Goal: Task Accomplishment & Management: Use online tool/utility

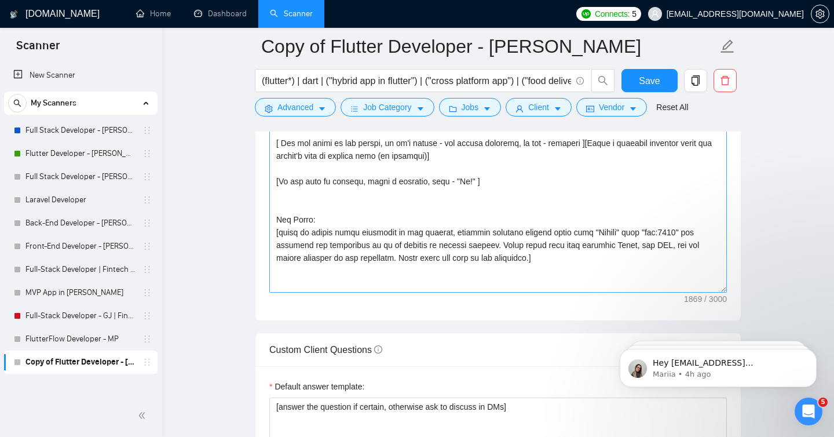
scroll to position [104, 0]
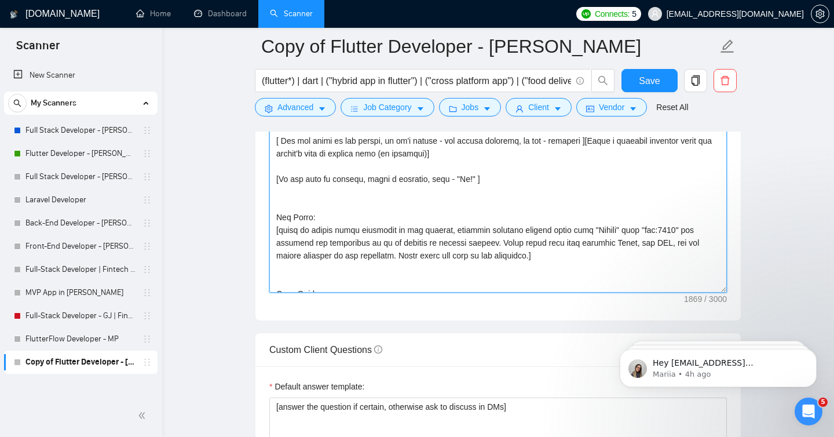
click at [536, 258] on textarea "Cover letter template:" at bounding box center [498, 162] width 458 height 261
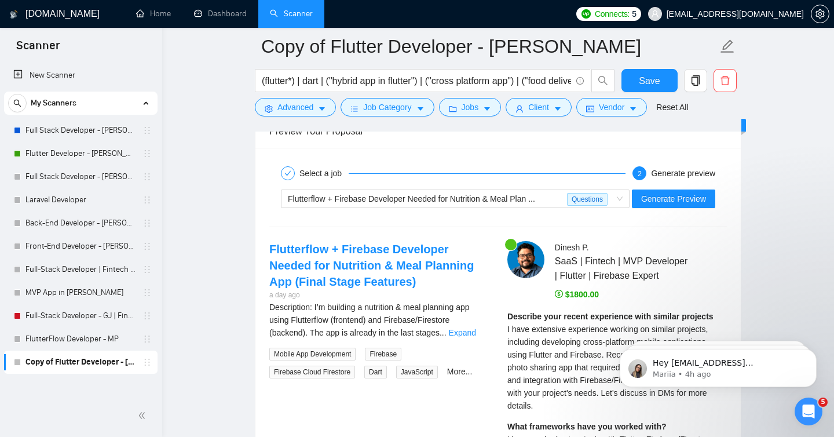
scroll to position [2226, 0]
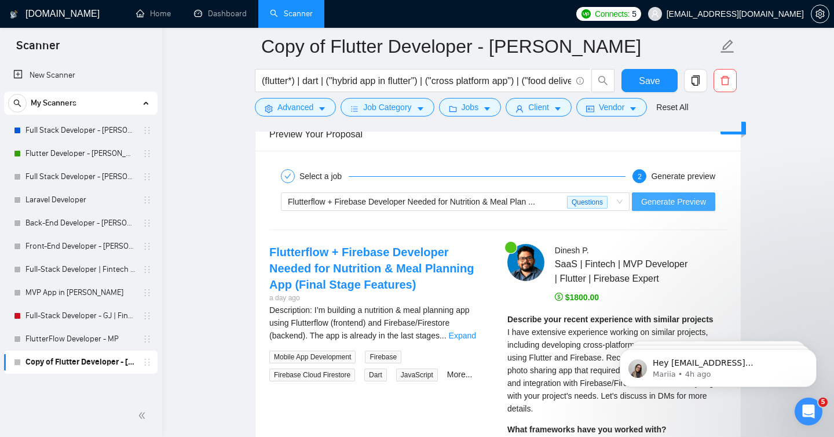
click at [664, 199] on span "Generate Preview" at bounding box center [673, 201] width 65 height 13
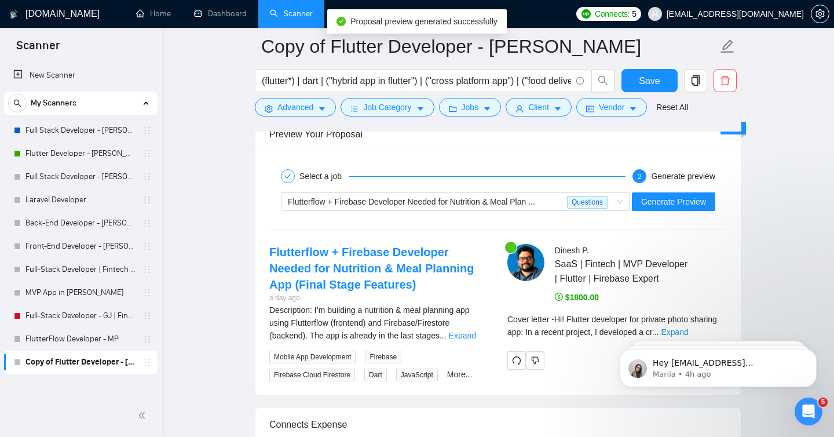
click at [708, 330] on body "Hey [EMAIL_ADDRESS][DOMAIN_NAME], Looks like your Upwork agency DexBytes Infote…" at bounding box center [718, 365] width 222 height 72
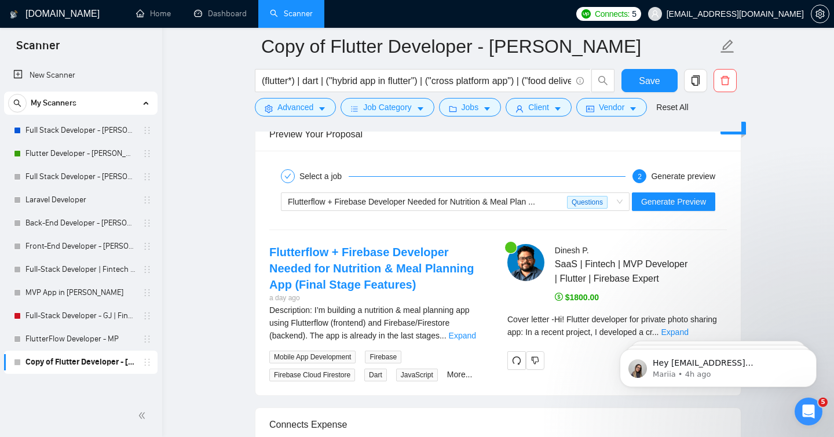
click at [707, 333] on body "Hey [EMAIL_ADDRESS][DOMAIN_NAME], Looks like your Upwork agency DexBytes Infote…" at bounding box center [718, 365] width 222 height 72
click at [595, 379] on div "Flutterflow + Firebase Developer Needed for Nutrition & Meal Planning App (Fina…" at bounding box center [498, 312] width 476 height 137
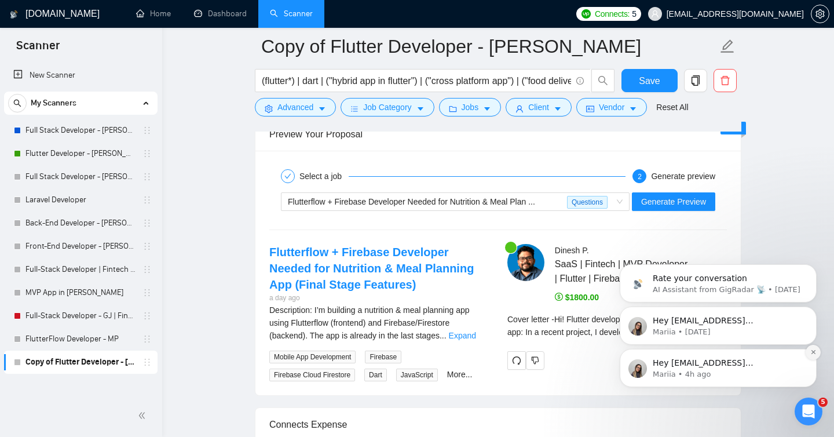
click at [814, 350] on icon "Dismiss notification" at bounding box center [813, 352] width 6 height 6
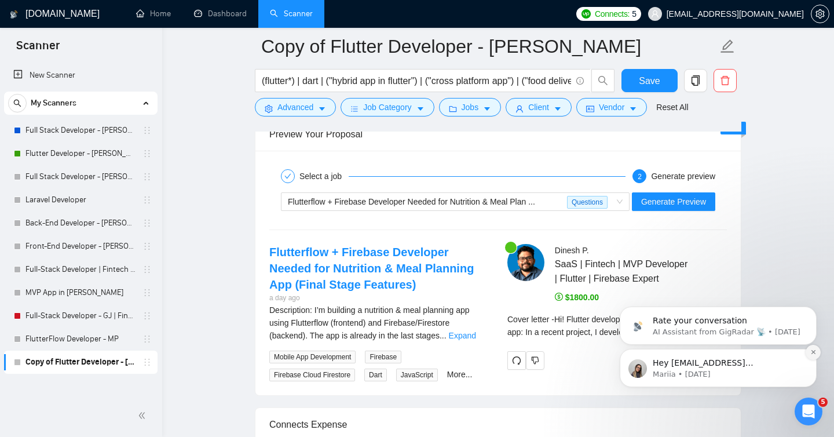
click at [813, 354] on icon "Dismiss notification" at bounding box center [813, 352] width 6 height 6
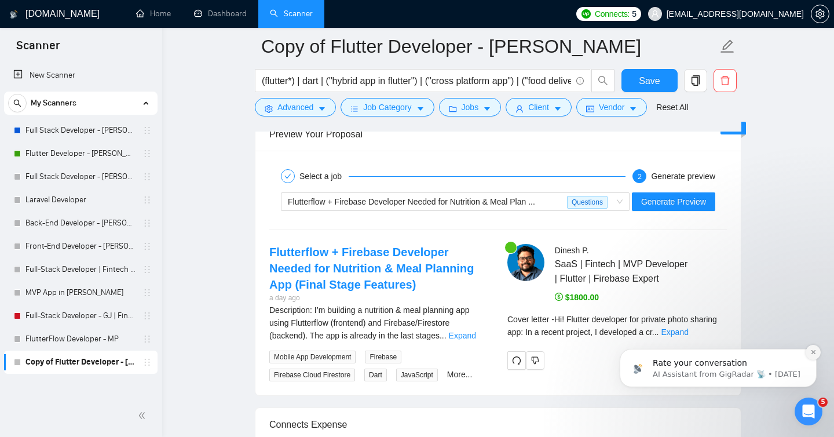
click at [814, 354] on icon "Dismiss notification" at bounding box center [813, 352] width 6 height 6
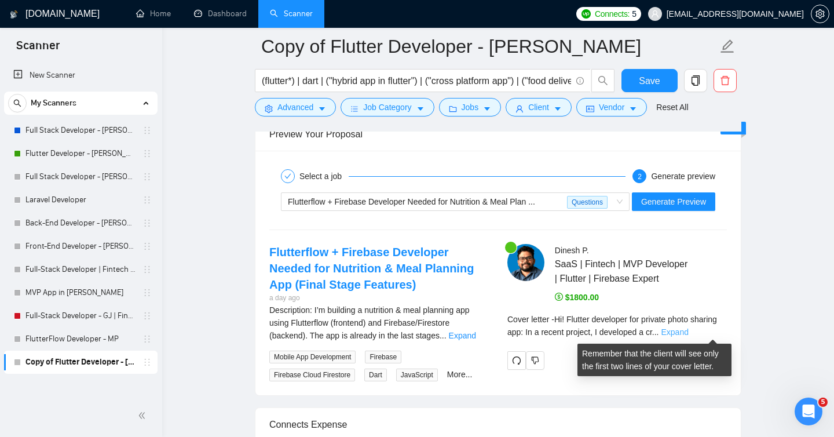
click at [689, 334] on link "Expand" at bounding box center [674, 331] width 27 height 9
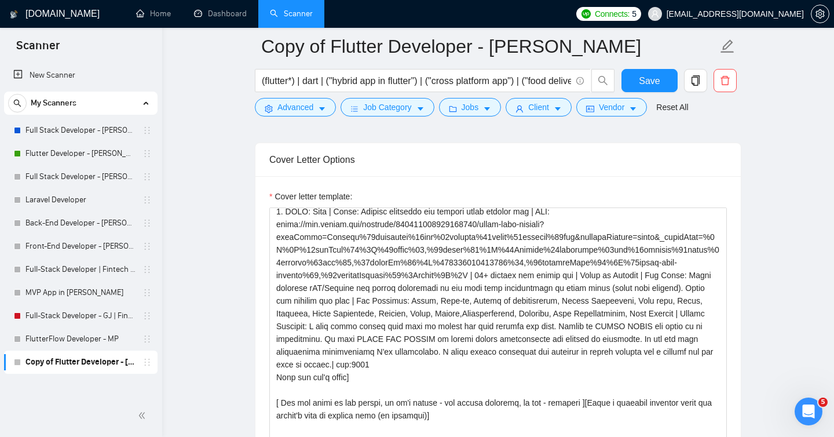
scroll to position [12, 0]
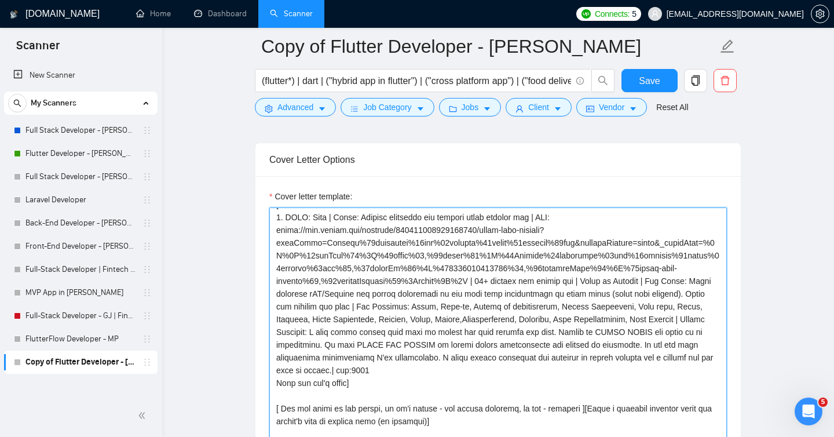
click at [576, 227] on textarea "Cover letter template:" at bounding box center [498, 337] width 458 height 261
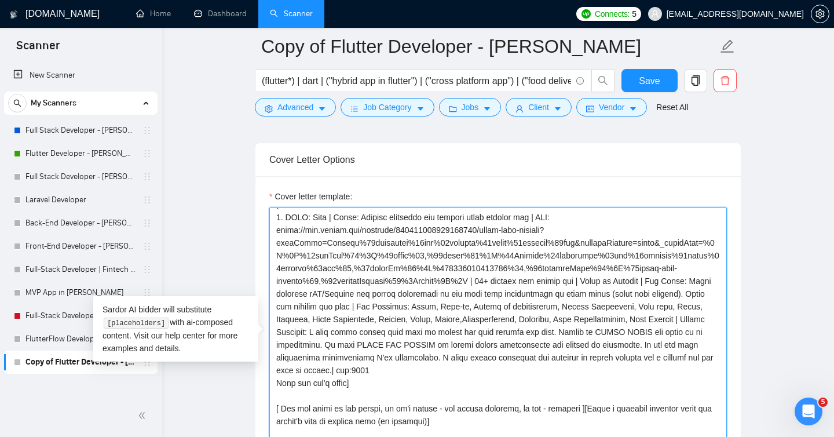
click at [506, 280] on textarea "Cover letter template:" at bounding box center [498, 337] width 458 height 261
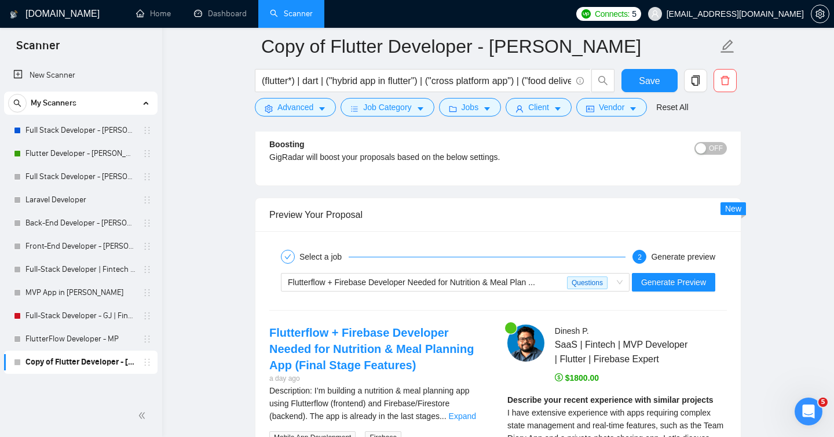
scroll to position [2146, 0]
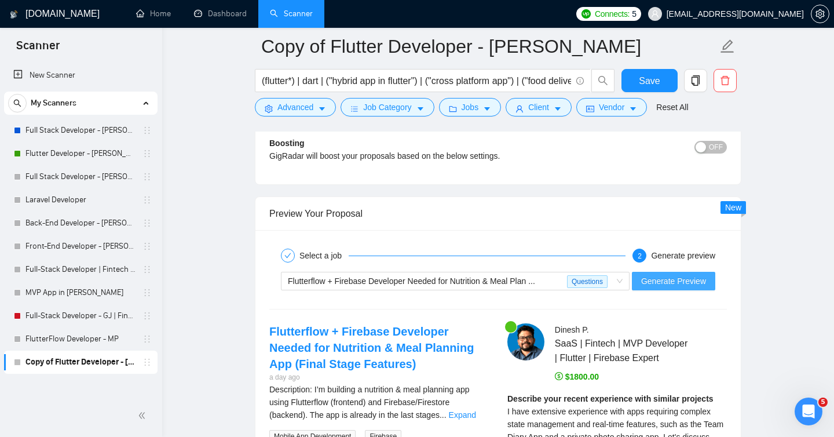
click at [672, 280] on span "Generate Preview" at bounding box center [673, 281] width 65 height 13
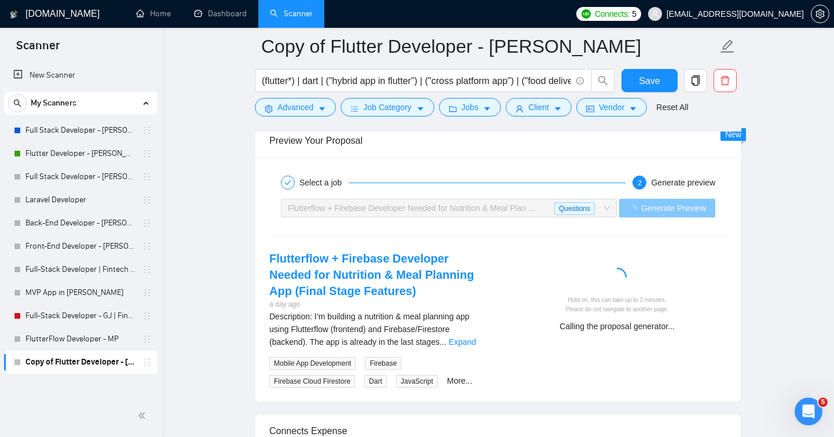
scroll to position [2221, 0]
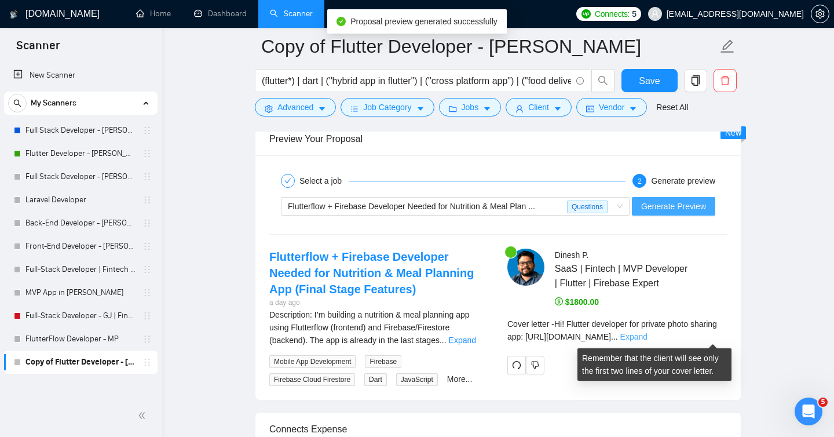
click at [648, 337] on link "Expand" at bounding box center [633, 336] width 27 height 9
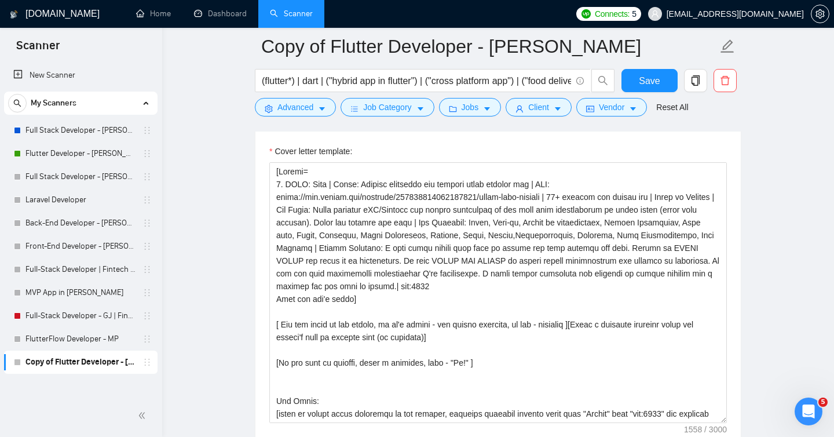
scroll to position [1295, 0]
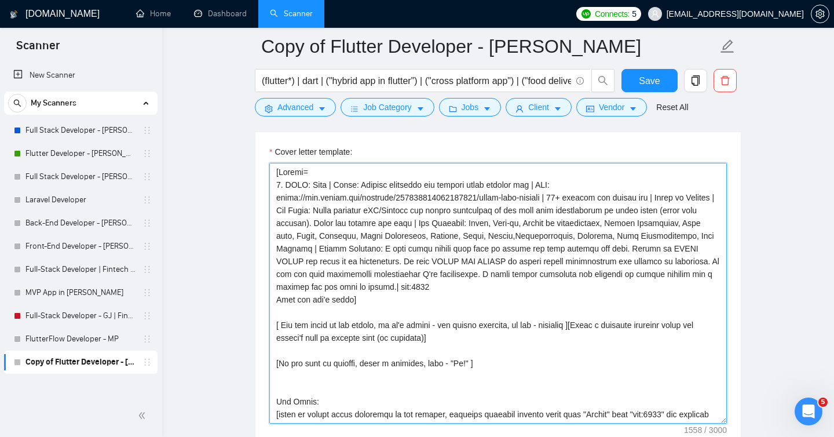
click at [334, 184] on textarea "Cover letter template:" at bounding box center [498, 293] width 458 height 261
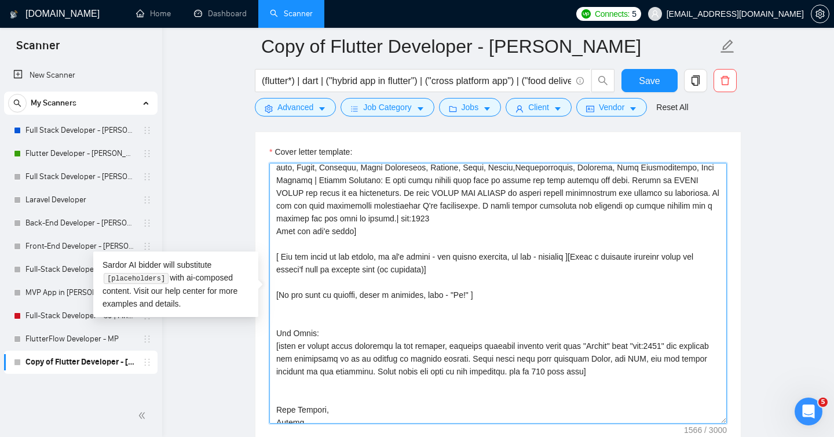
scroll to position [76, 0]
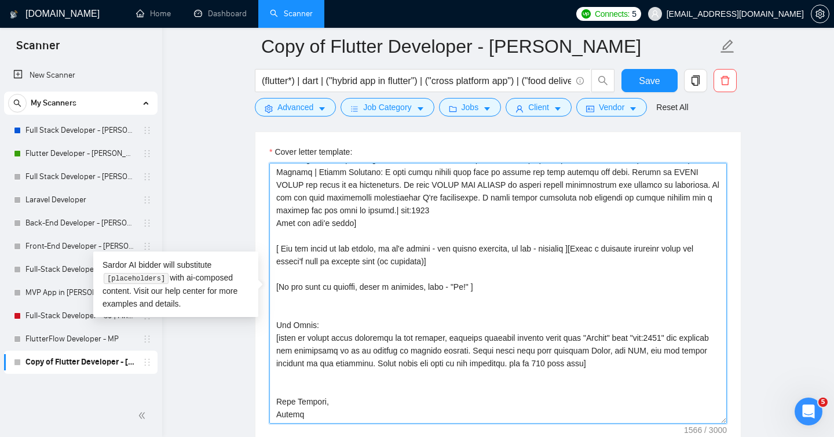
click at [610, 352] on textarea "Cover letter template:" at bounding box center [498, 293] width 458 height 261
click at [683, 352] on textarea "Cover letter template:" at bounding box center [498, 293] width 458 height 261
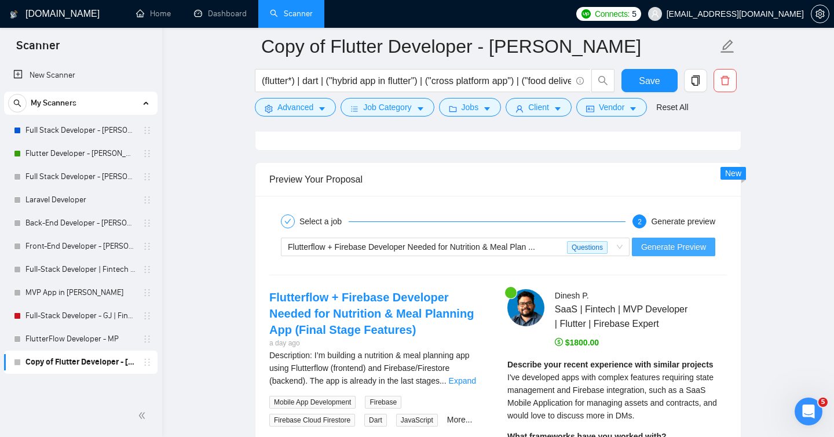
scroll to position [2181, 0]
click at [667, 251] on span "Generate Preview" at bounding box center [673, 246] width 65 height 13
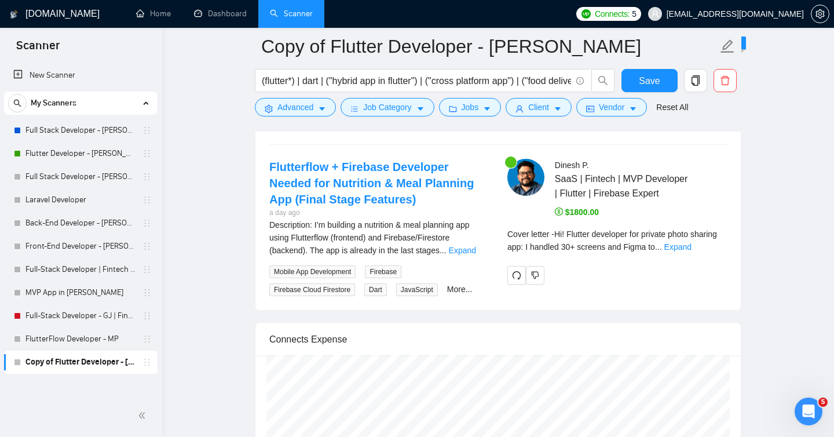
scroll to position [2319, 0]
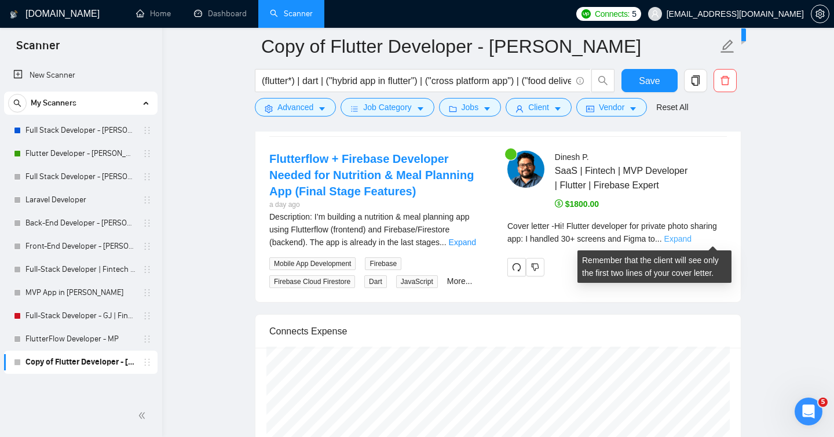
click at [692, 238] on link "Expand" at bounding box center [677, 238] width 27 height 9
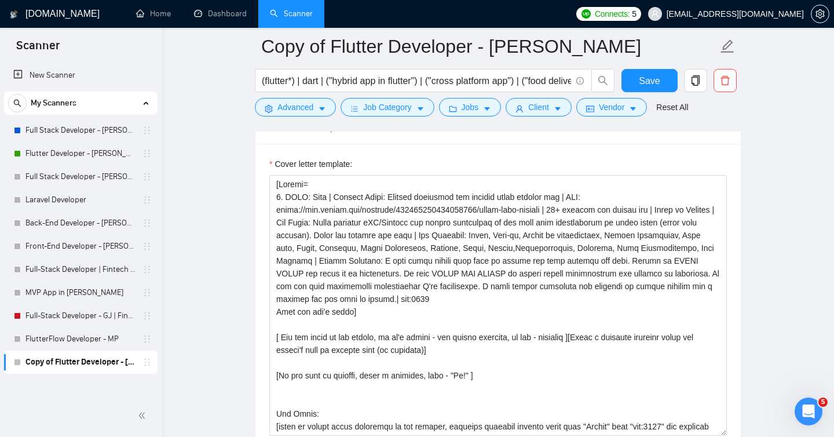
scroll to position [1282, 0]
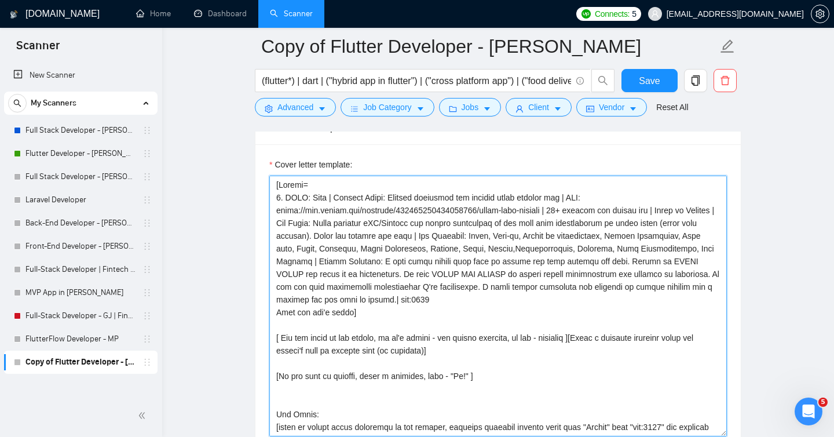
click at [488, 267] on textarea "Cover letter template:" at bounding box center [498, 305] width 458 height 261
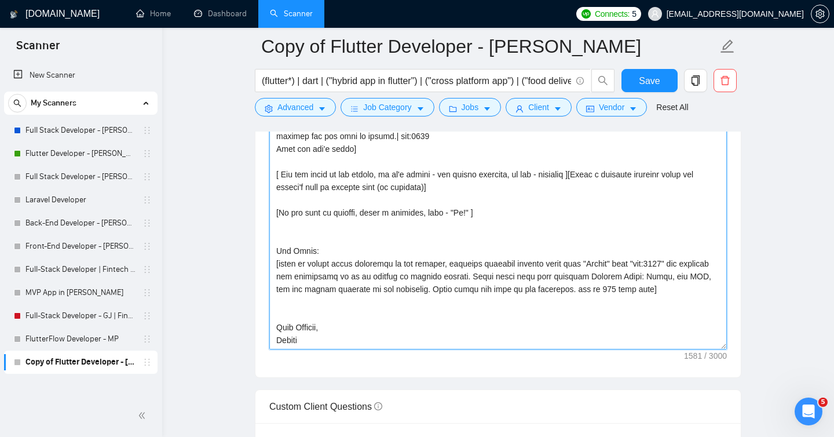
scroll to position [1337, 0]
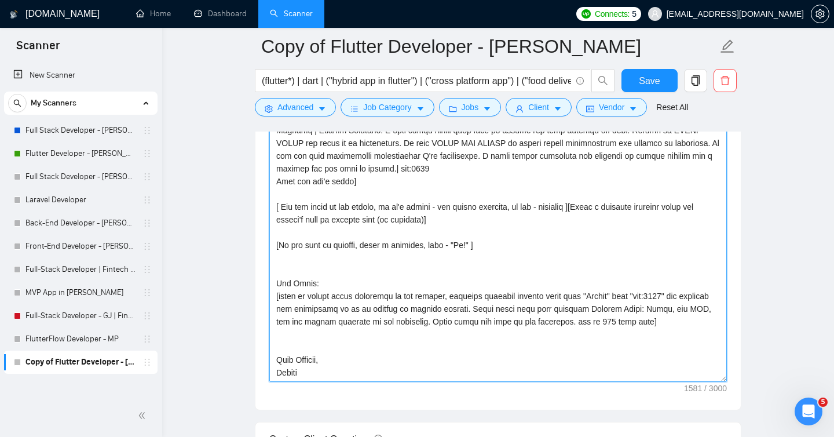
click at [359, 299] on textarea "Cover letter template:" at bounding box center [498, 251] width 458 height 261
click at [492, 310] on textarea "Cover letter template:" at bounding box center [498, 251] width 458 height 261
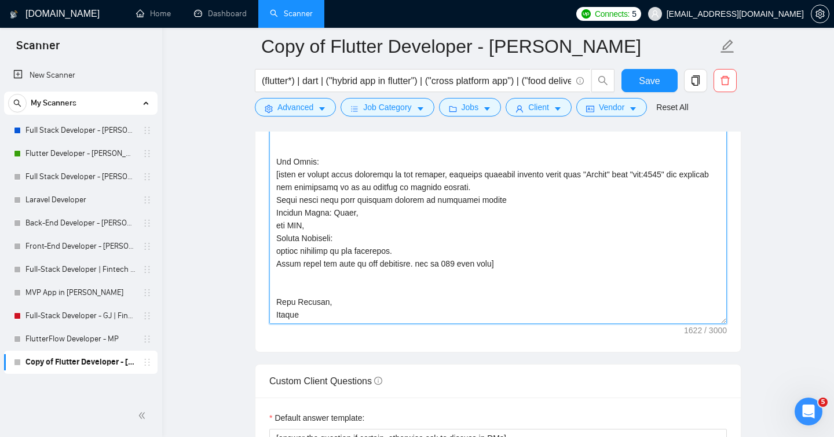
scroll to position [1392, 0]
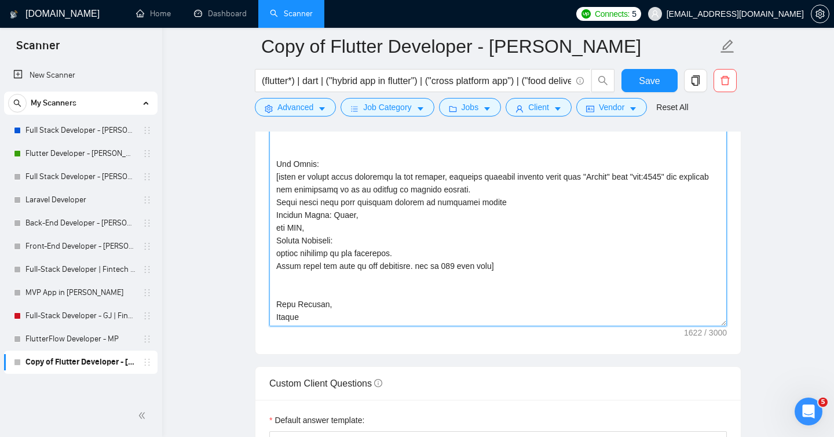
click at [525, 202] on textarea "Cover letter template:" at bounding box center [498, 195] width 458 height 261
click at [394, 215] on textarea "Cover letter template:" at bounding box center [498, 195] width 458 height 261
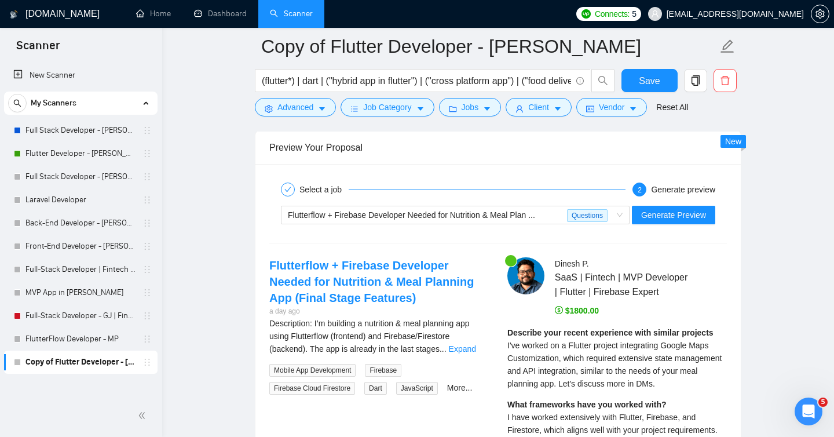
scroll to position [2269, 0]
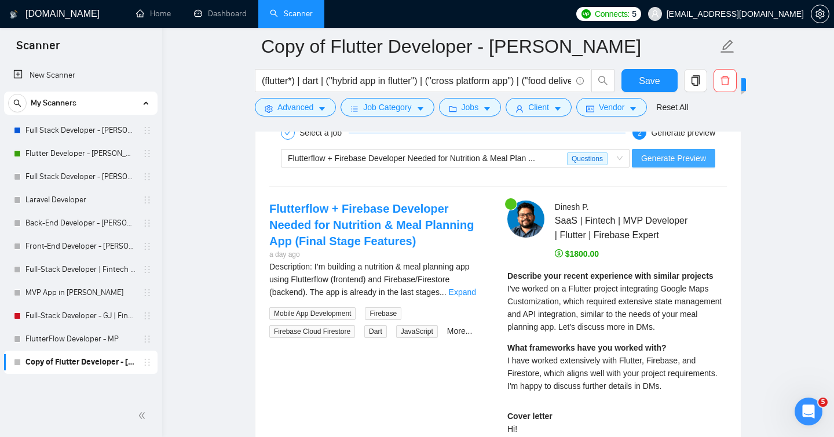
click at [669, 161] on span "Generate Preview" at bounding box center [673, 158] width 65 height 13
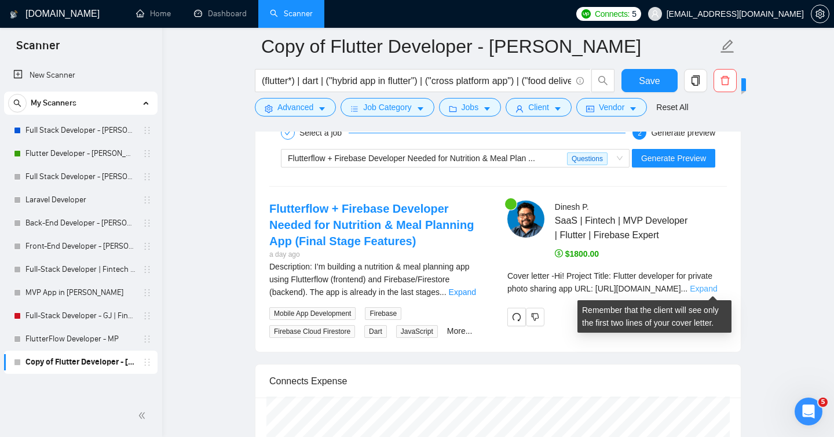
click at [709, 288] on link "Expand" at bounding box center [703, 288] width 27 height 9
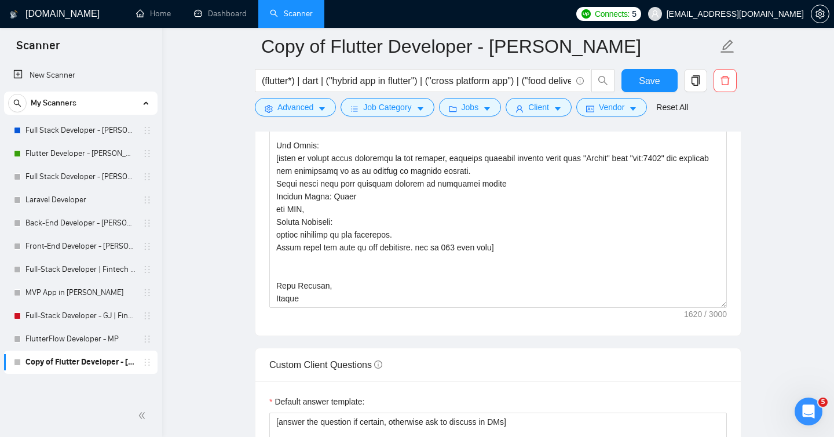
scroll to position [1407, 0]
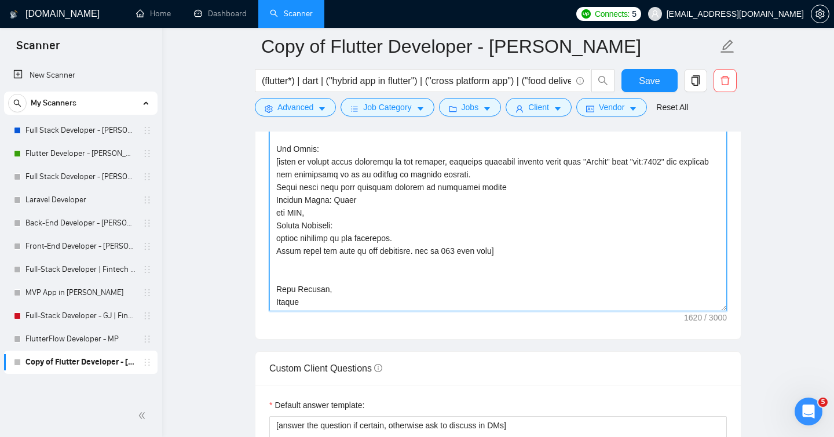
click at [420, 211] on textarea "Cover letter template:" at bounding box center [498, 180] width 458 height 261
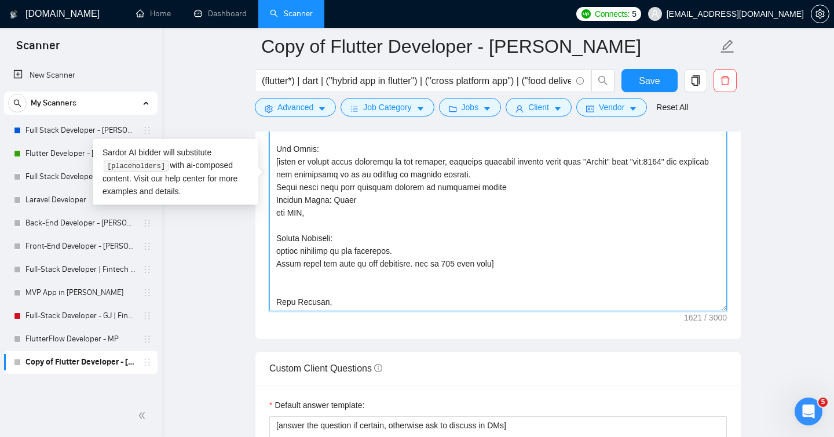
click at [277, 175] on textarea "Cover letter template:" at bounding box center [498, 180] width 458 height 261
click at [486, 174] on textarea "Cover letter template:" at bounding box center [498, 180] width 458 height 261
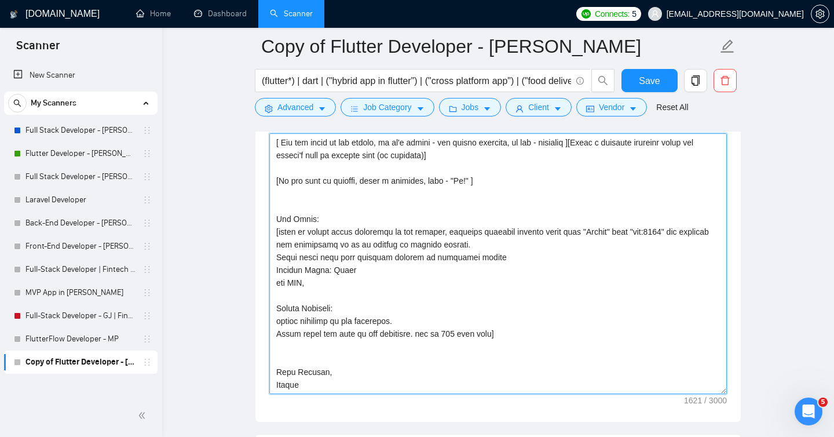
scroll to position [147, 0]
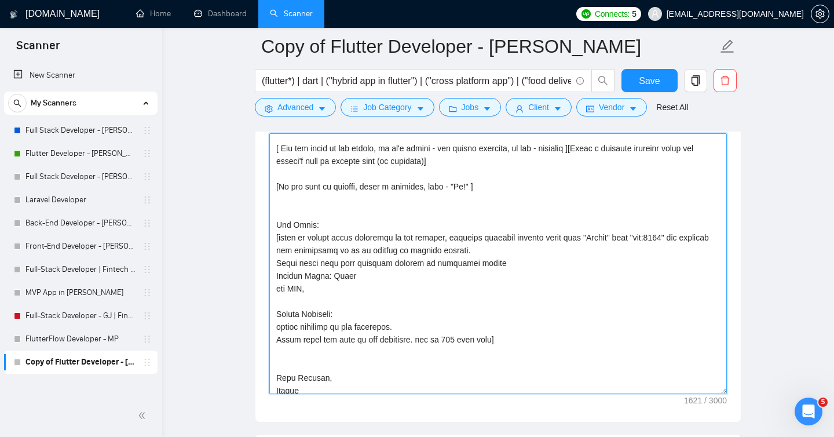
click at [393, 301] on textarea "Cover letter template:" at bounding box center [498, 263] width 458 height 261
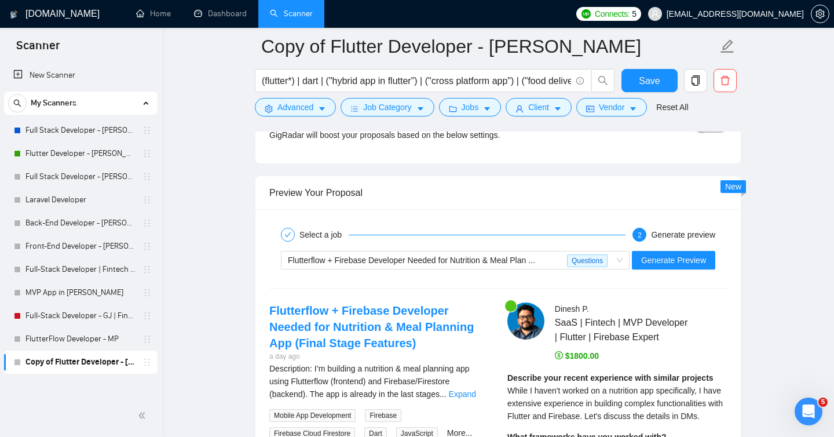
scroll to position [2168, 0]
click at [679, 255] on span "Generate Preview" at bounding box center [673, 259] width 65 height 13
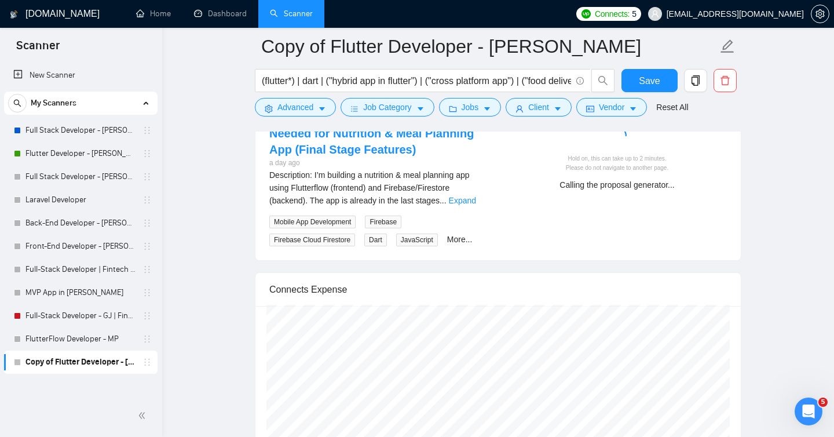
scroll to position [2347, 0]
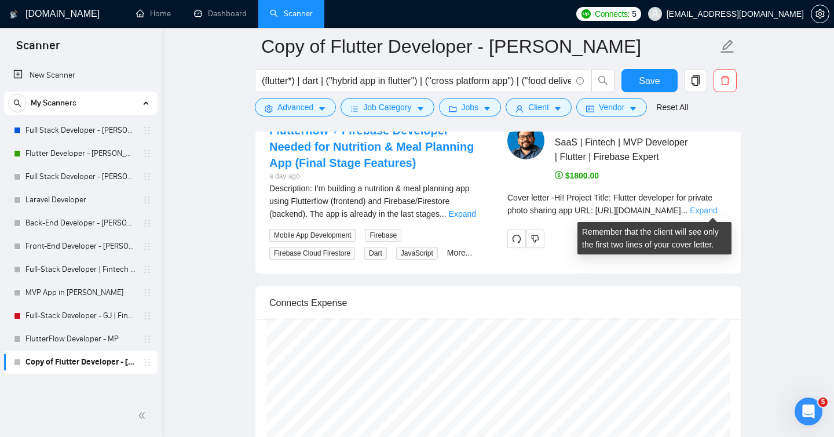
click at [709, 210] on link "Expand" at bounding box center [703, 210] width 27 height 9
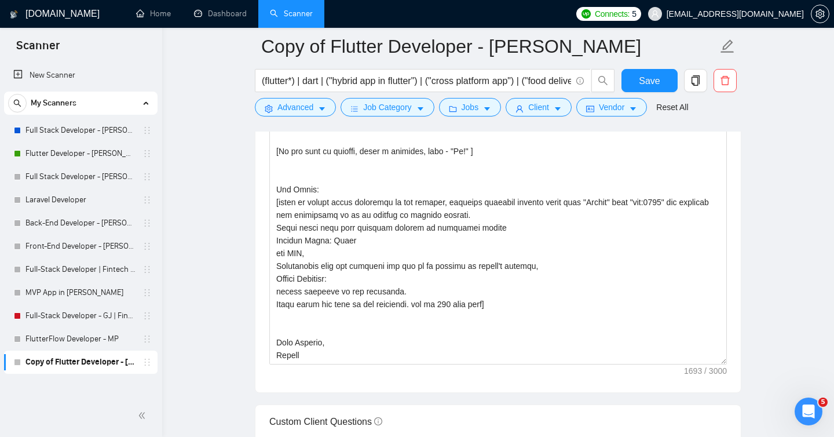
scroll to position [1328, 0]
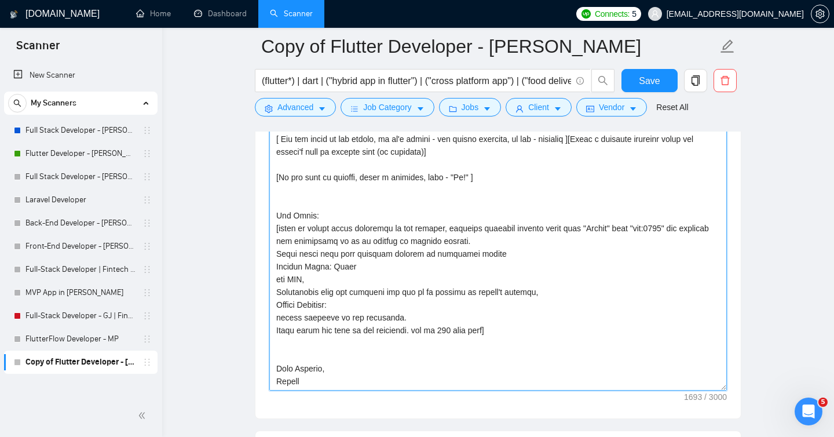
click at [275, 295] on textarea "Cover letter template:" at bounding box center [498, 260] width 458 height 261
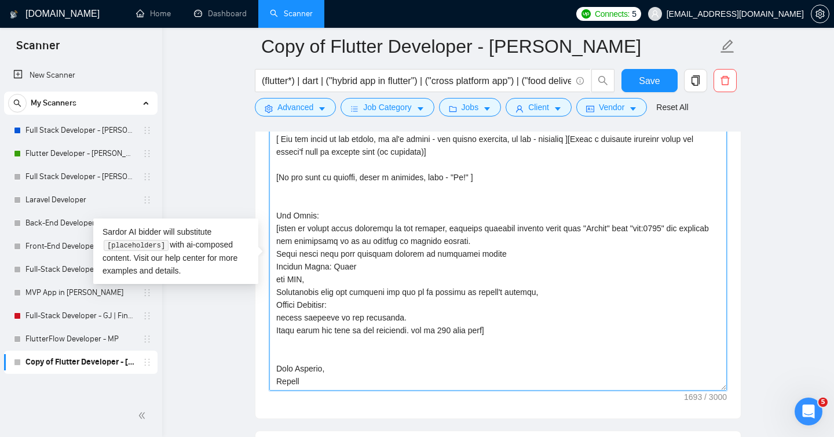
click at [404, 294] on textarea "Cover letter template:" at bounding box center [498, 260] width 458 height 261
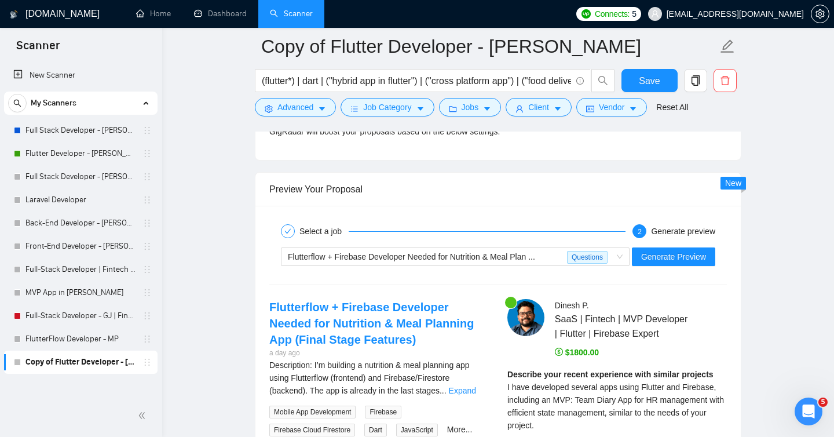
scroll to position [2186, 0]
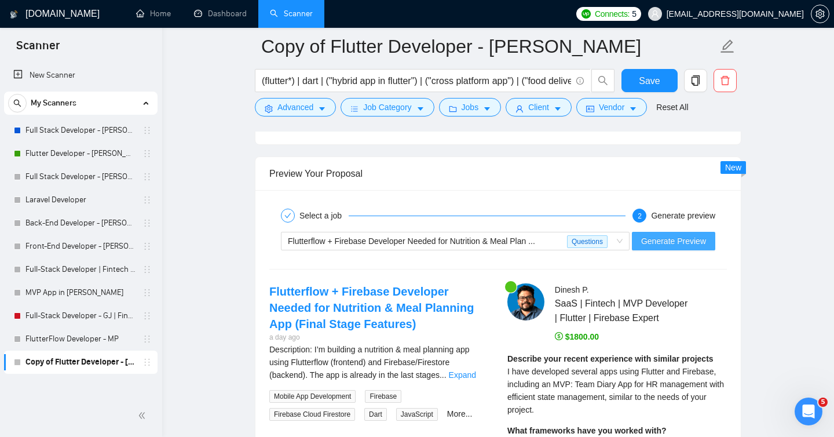
type textarea "[Folder= 1. CLNT: [PERSON_NAME] | Project Title: Flutter developer for private …"
click at [666, 243] on span "Generate Preview" at bounding box center [673, 241] width 65 height 13
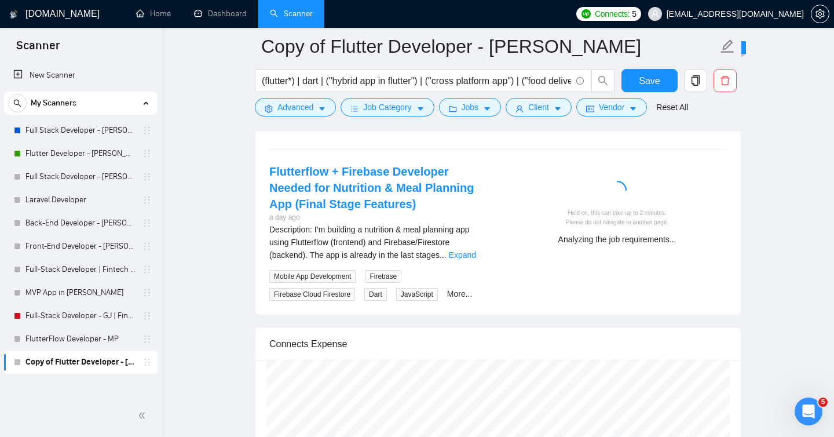
scroll to position [2308, 0]
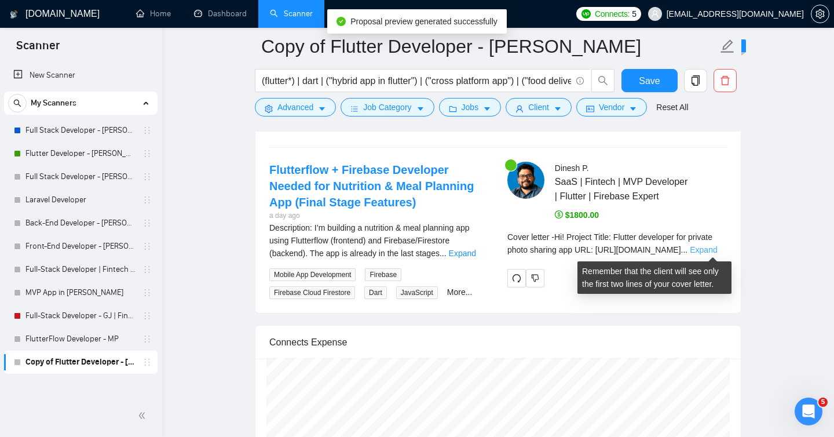
click at [709, 254] on link "Expand" at bounding box center [703, 249] width 27 height 9
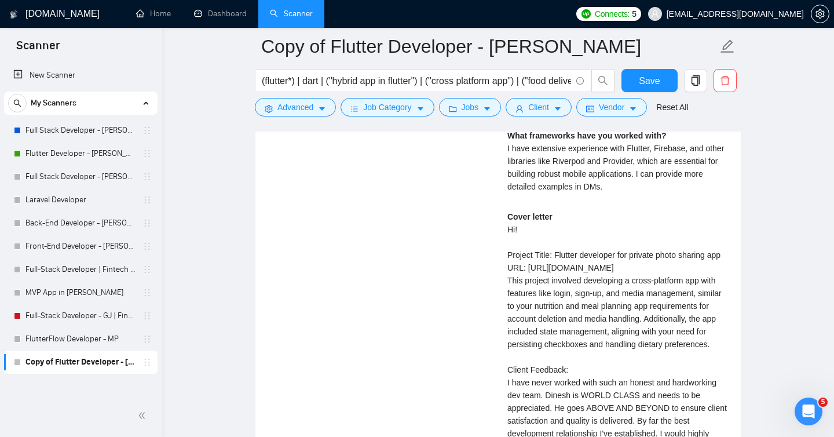
scroll to position [2497, 0]
